Goal: Transaction & Acquisition: Purchase product/service

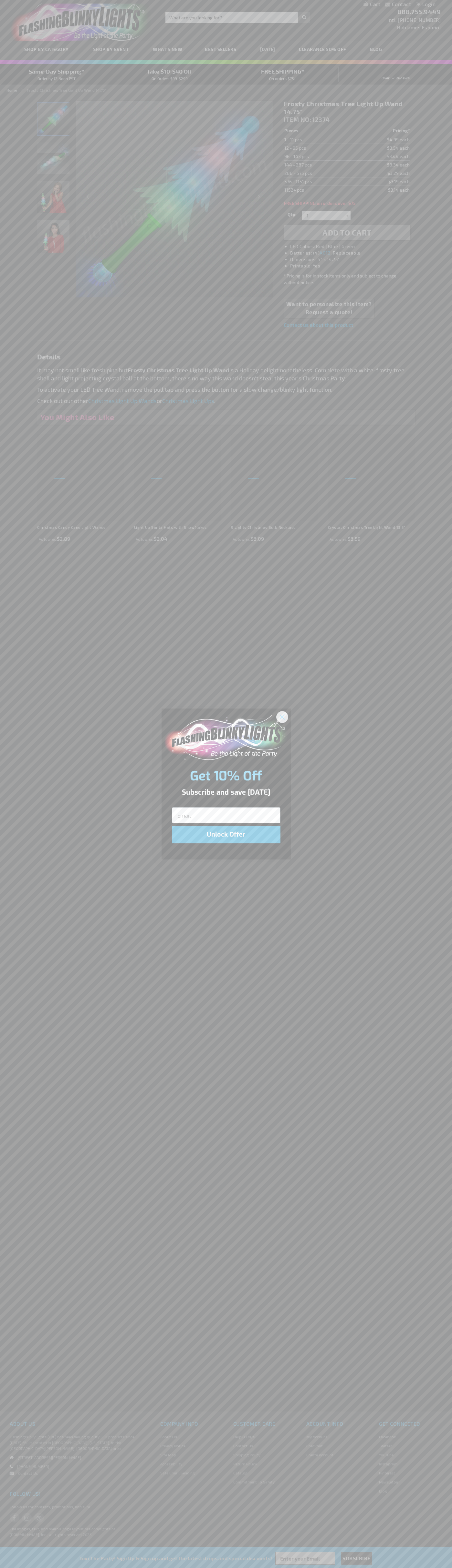
click at [282, 716] on icon "Close dialog" at bounding box center [281, 716] width 4 height 4
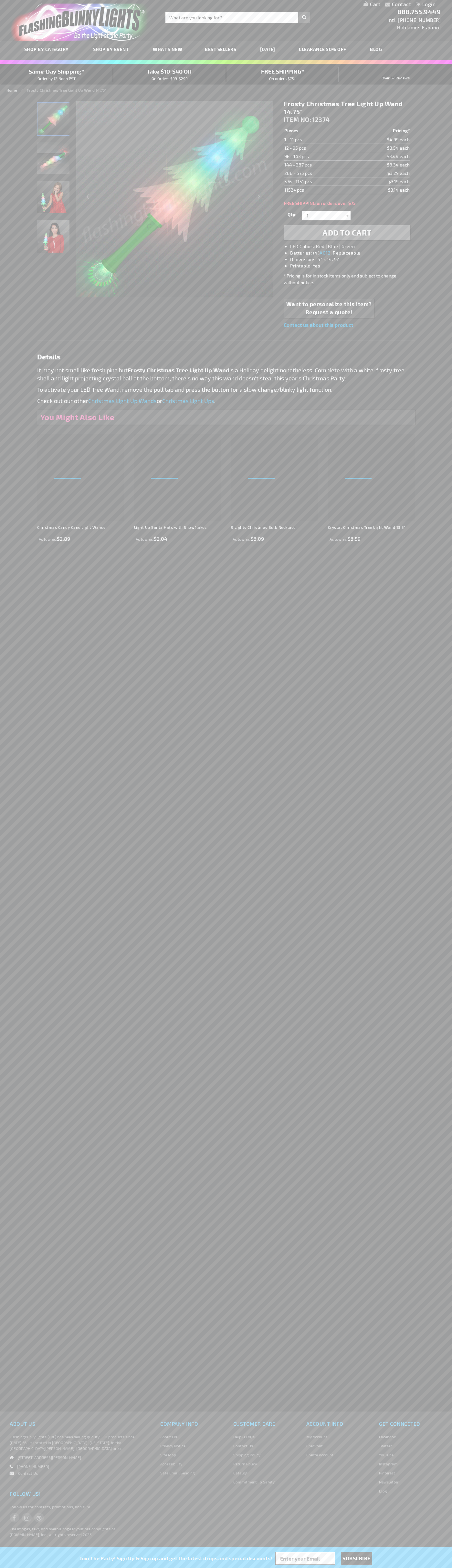
click at [353, 247] on li "LED Colors: Red | Blue | Green" at bounding box center [353, 247] width 126 height 7
click at [347, 233] on span "Add to Cart" at bounding box center [347, 232] width 49 height 9
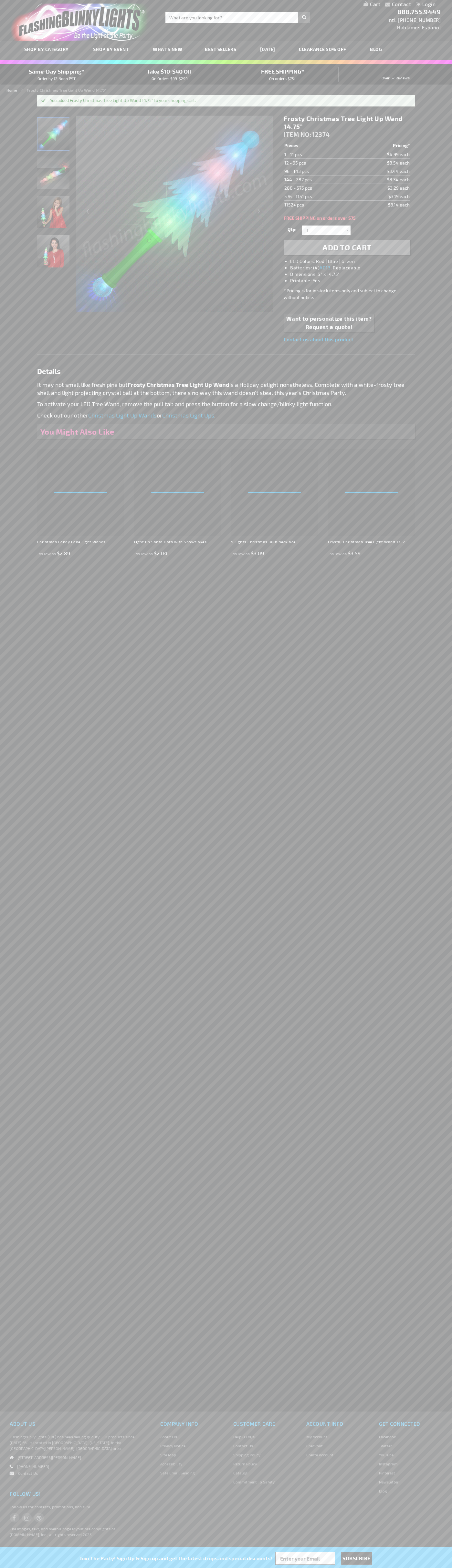
click at [372, 4] on link "My Cart" at bounding box center [372, 4] width 17 height 6
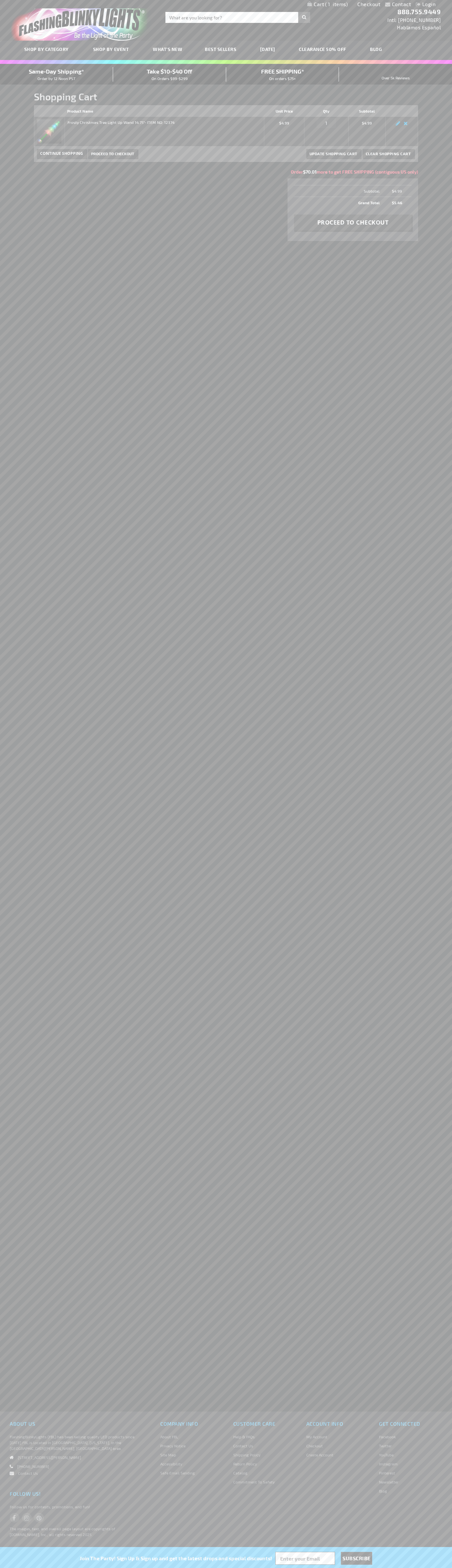
click at [57, 74] on span "Same-Day Shipping*" at bounding box center [56, 71] width 55 height 7
click at [112, 153] on span "Proceed to Checkout" at bounding box center [112, 153] width 43 height 4
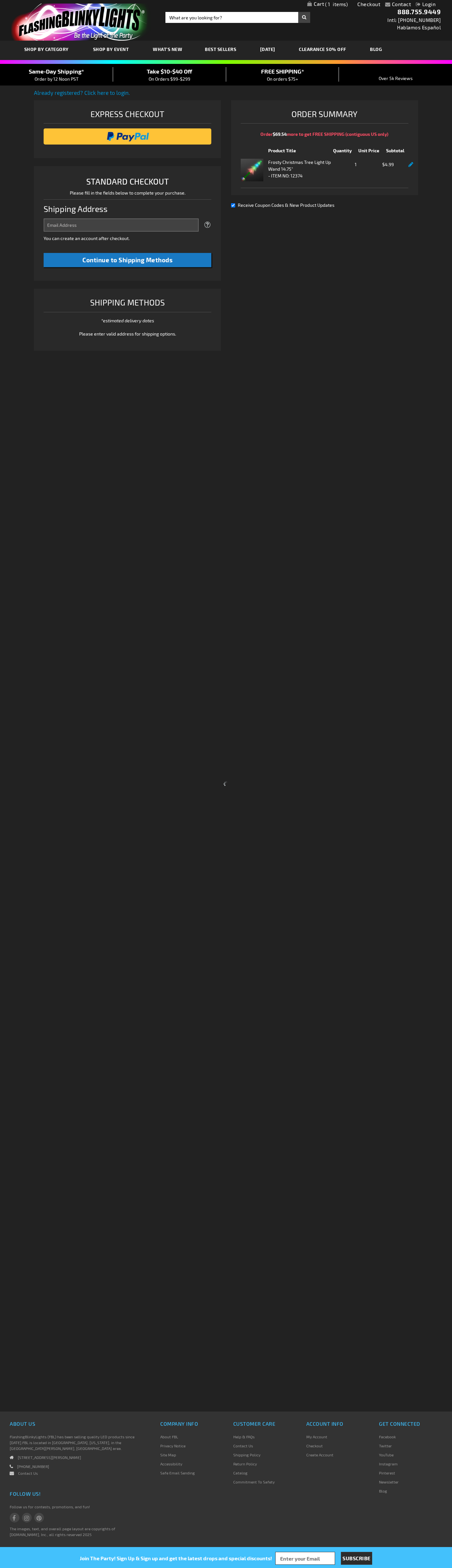
select select "US"
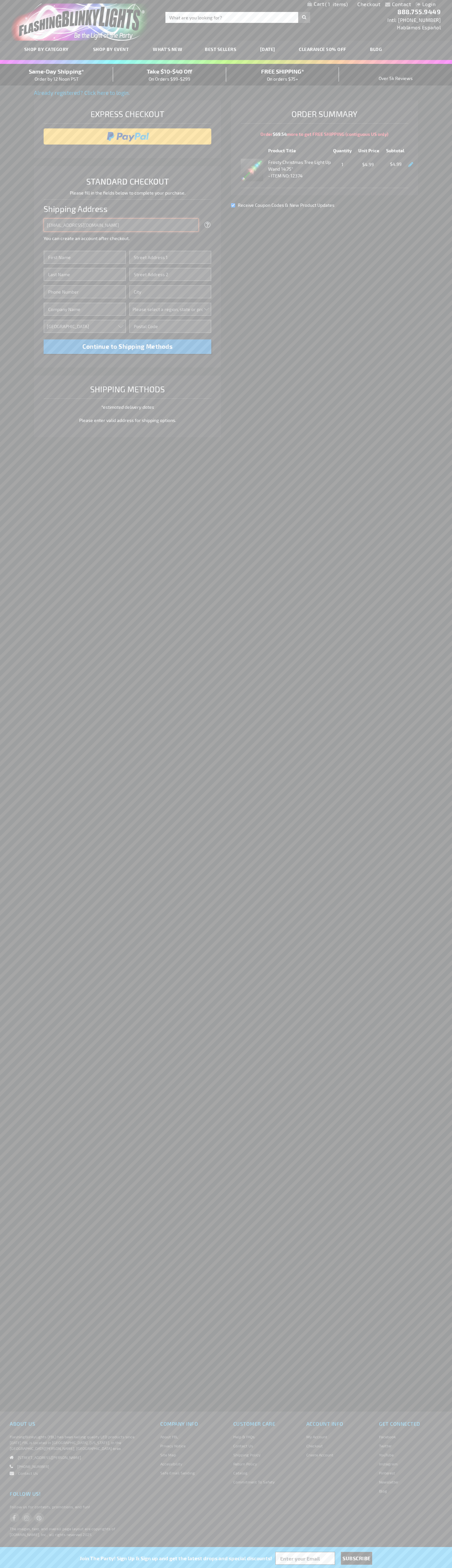
type input "johnsmith005@storebotmail.joonix.net"
type input "John"
type input "4581 Webb Street"
type input "First floor"
type input "pryor"
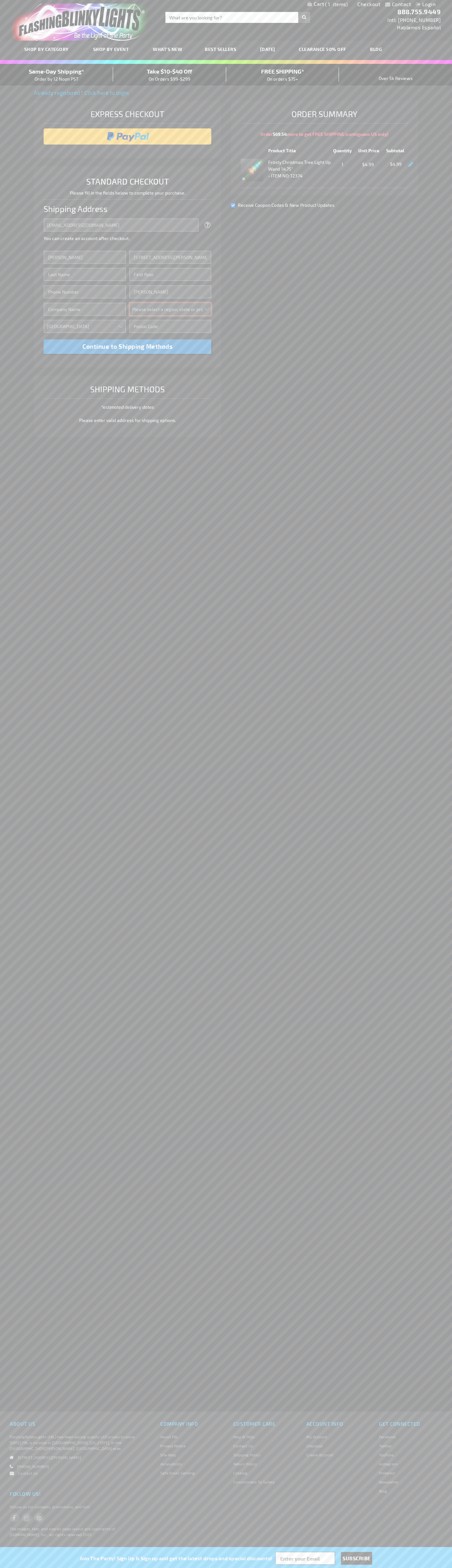
select select "48"
type input "74361"
type input "Smith"
type input "6502530000"
type input "John Smith"
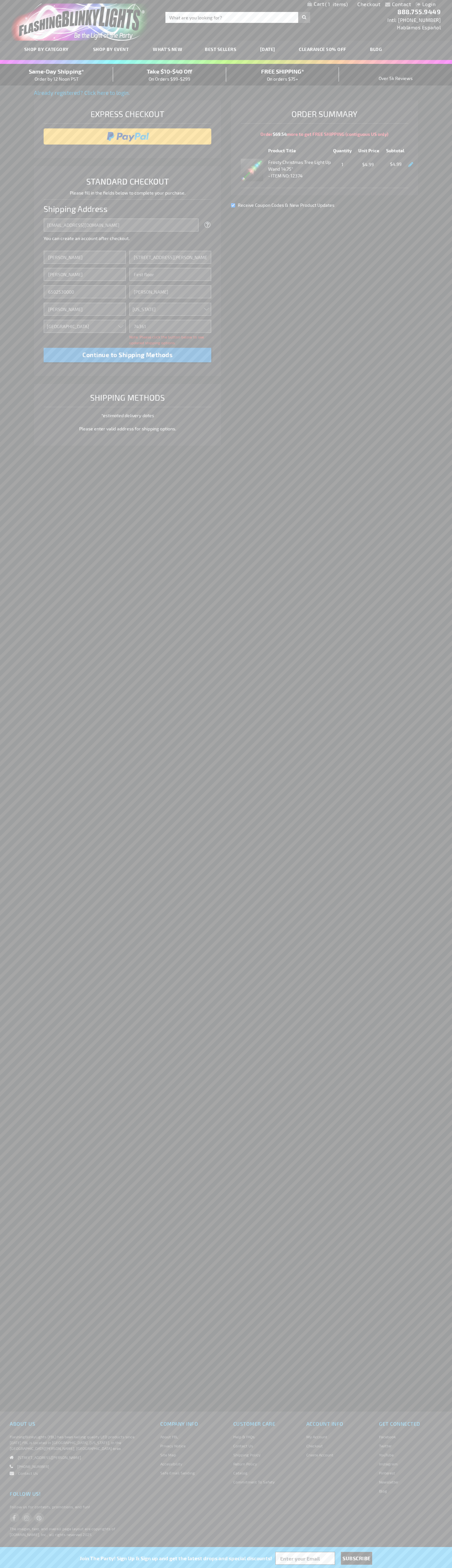
click at [57, 75] on div "Same-Day Shipping* Order by 12 Noon PST" at bounding box center [57, 74] width 113 height 15
click at [127, 136] on input "image" at bounding box center [127, 136] width 161 height 13
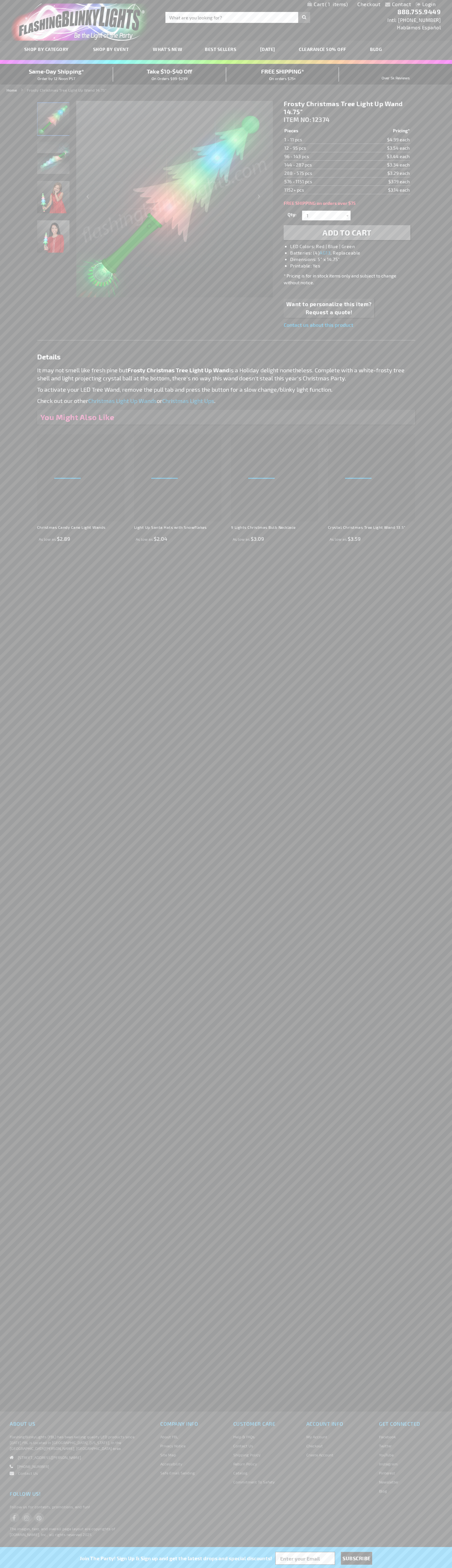
click at [327, 4] on span "1" at bounding box center [336, 4] width 23 height 6
